Goal: Task Accomplishment & Management: Manage account settings

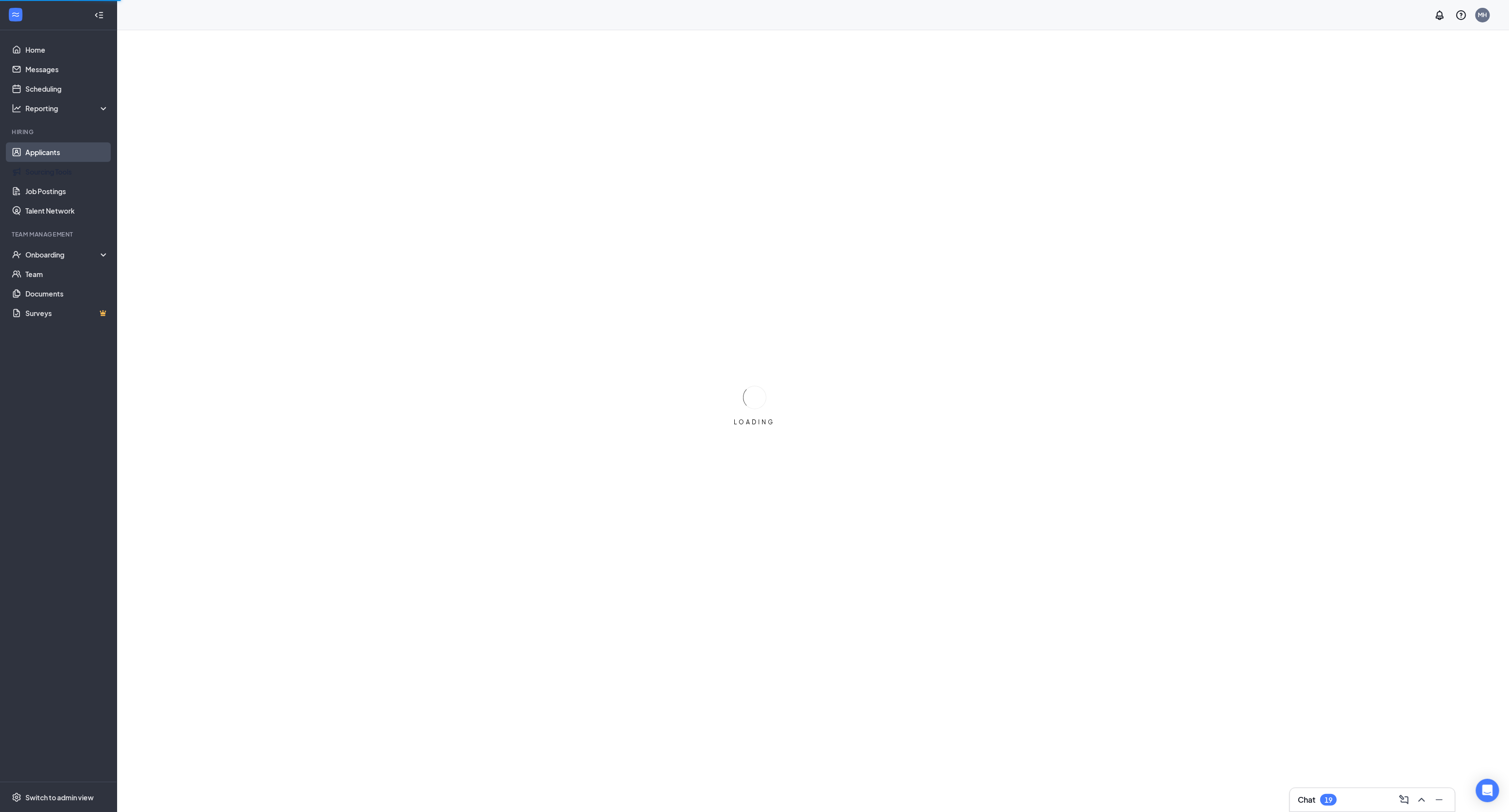
click at [55, 148] on link "Applicants" at bounding box center [67, 152] width 84 height 19
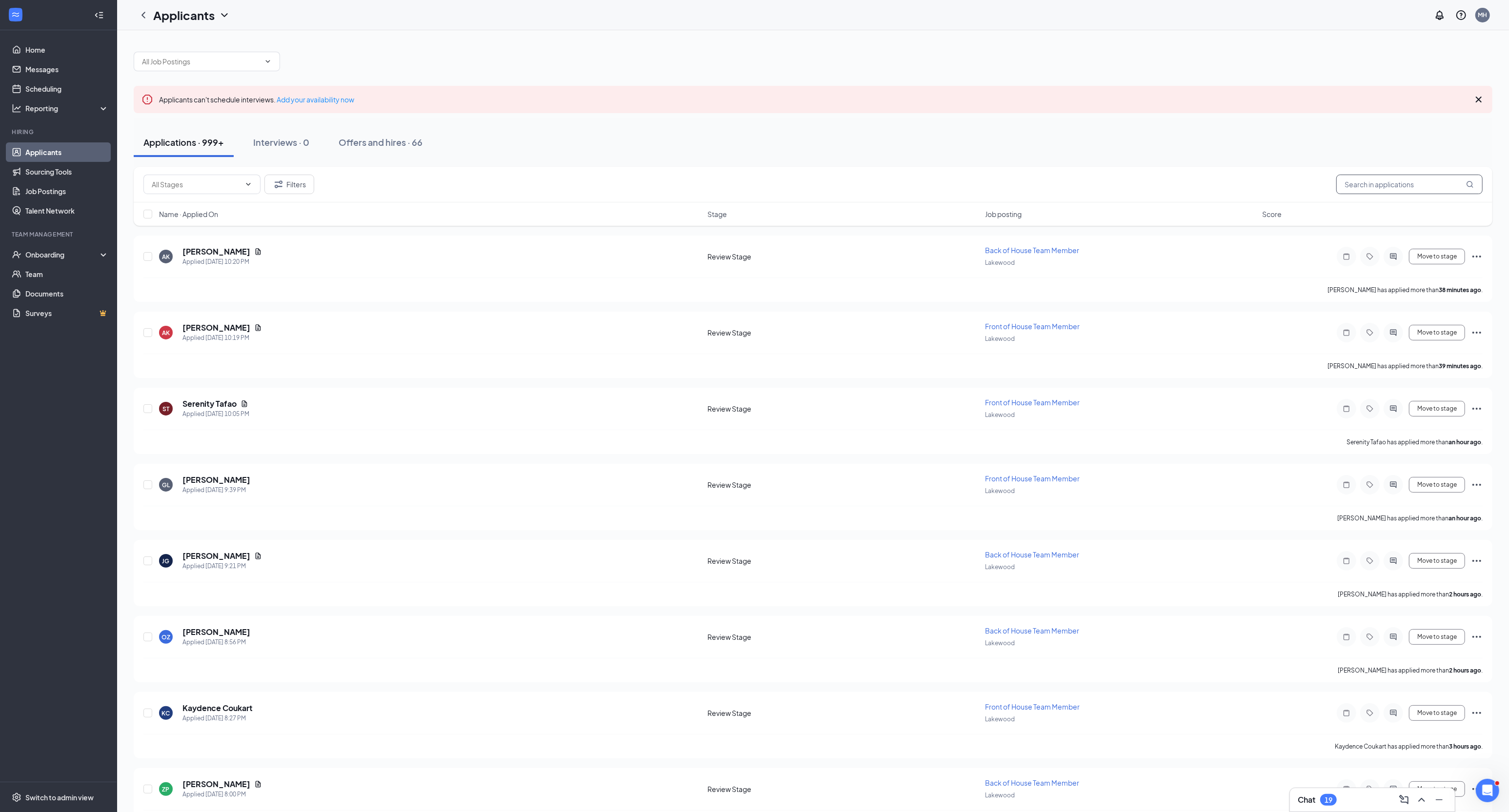
click at [1381, 183] on input "text" at bounding box center [1409, 184] width 146 height 19
type input "yuliannah"
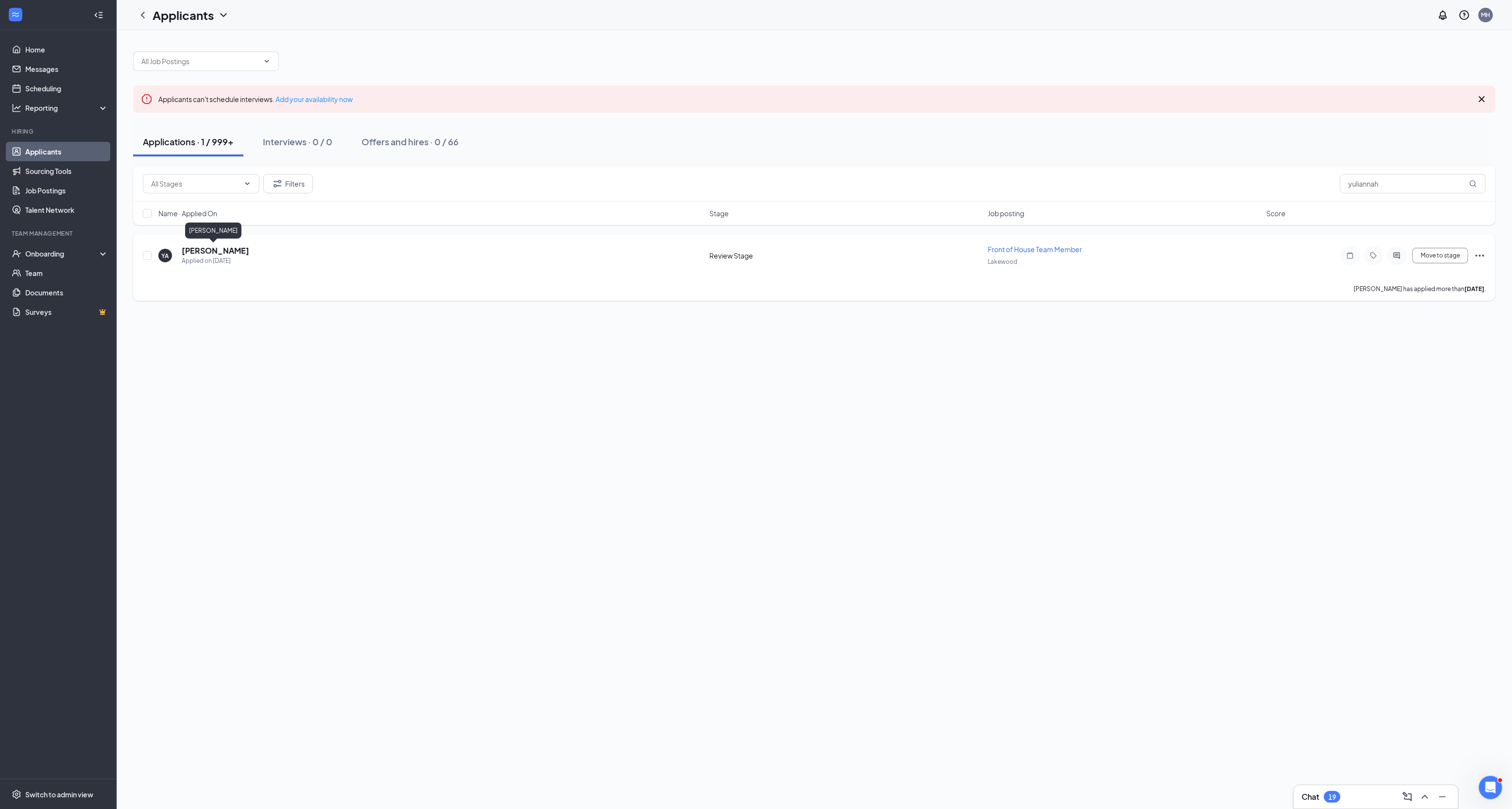
click at [214, 251] on h5 "[PERSON_NAME]" at bounding box center [215, 251] width 68 height 11
